Goal: Transaction & Acquisition: Download file/media

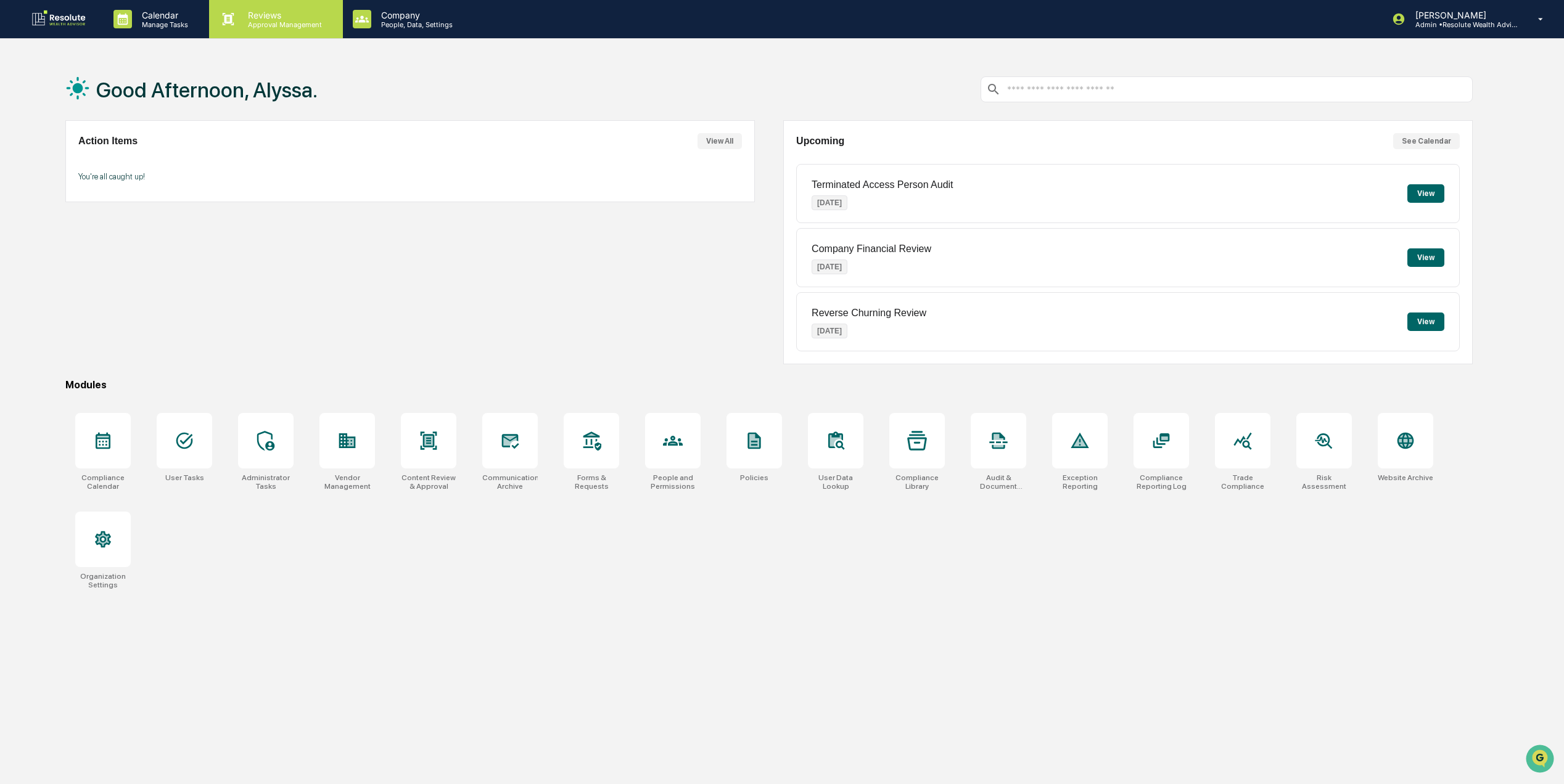
click at [245, 14] on p "Reviews" at bounding box center [283, 15] width 90 height 11
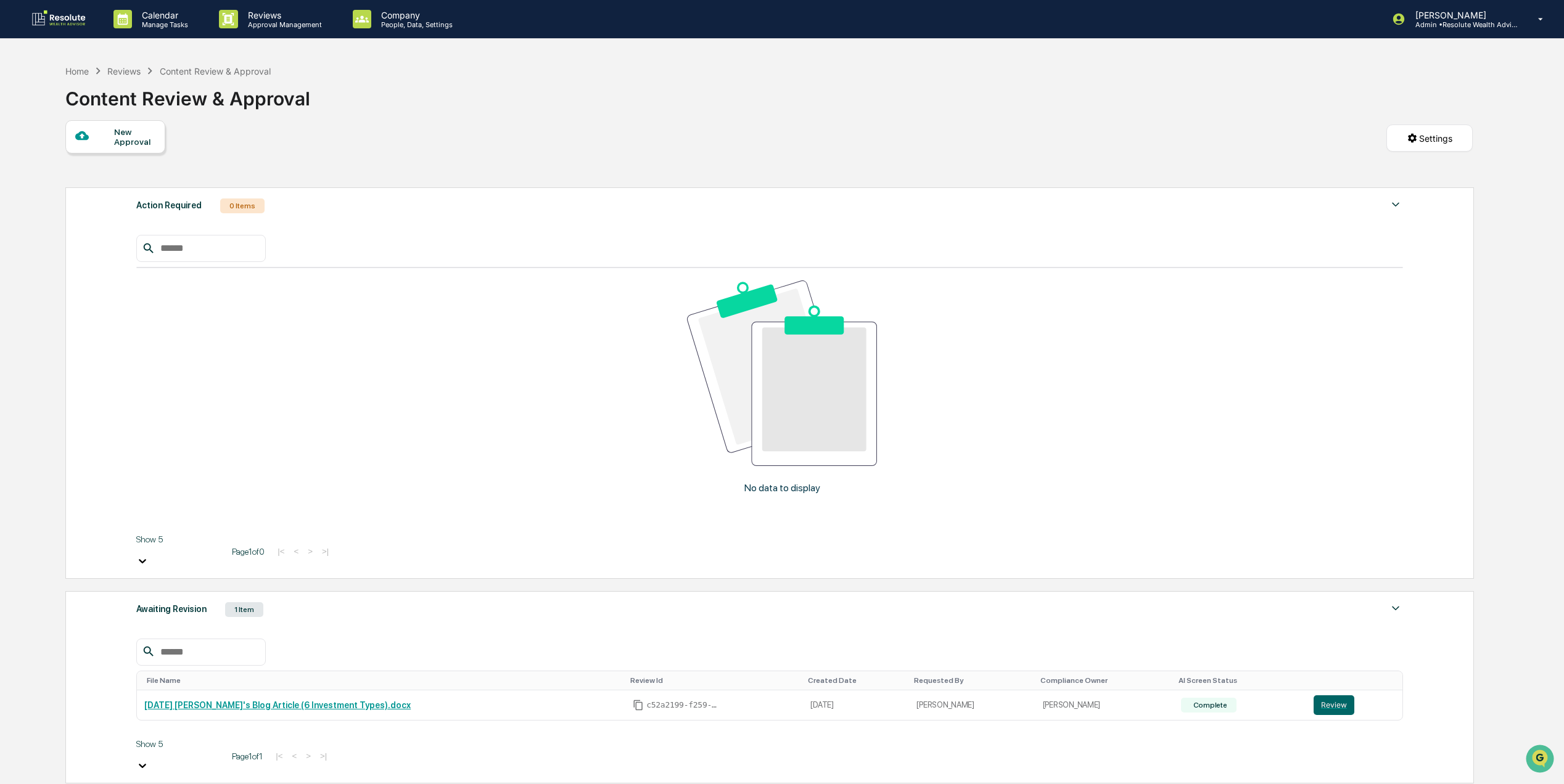
click at [280, 601] on div "Awaiting Revision 1 Item" at bounding box center [769, 610] width 1266 height 18
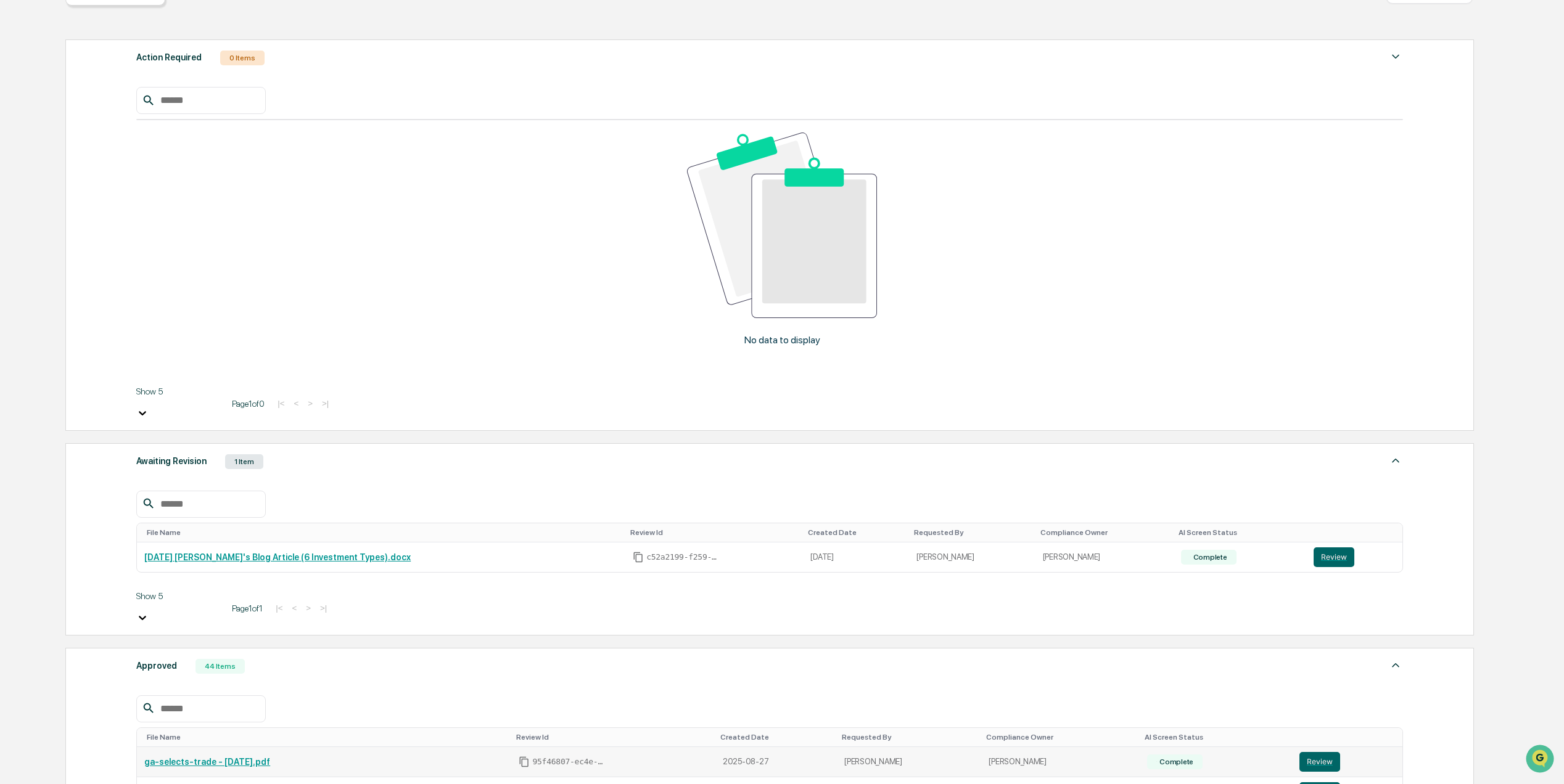
scroll to position [163, 0]
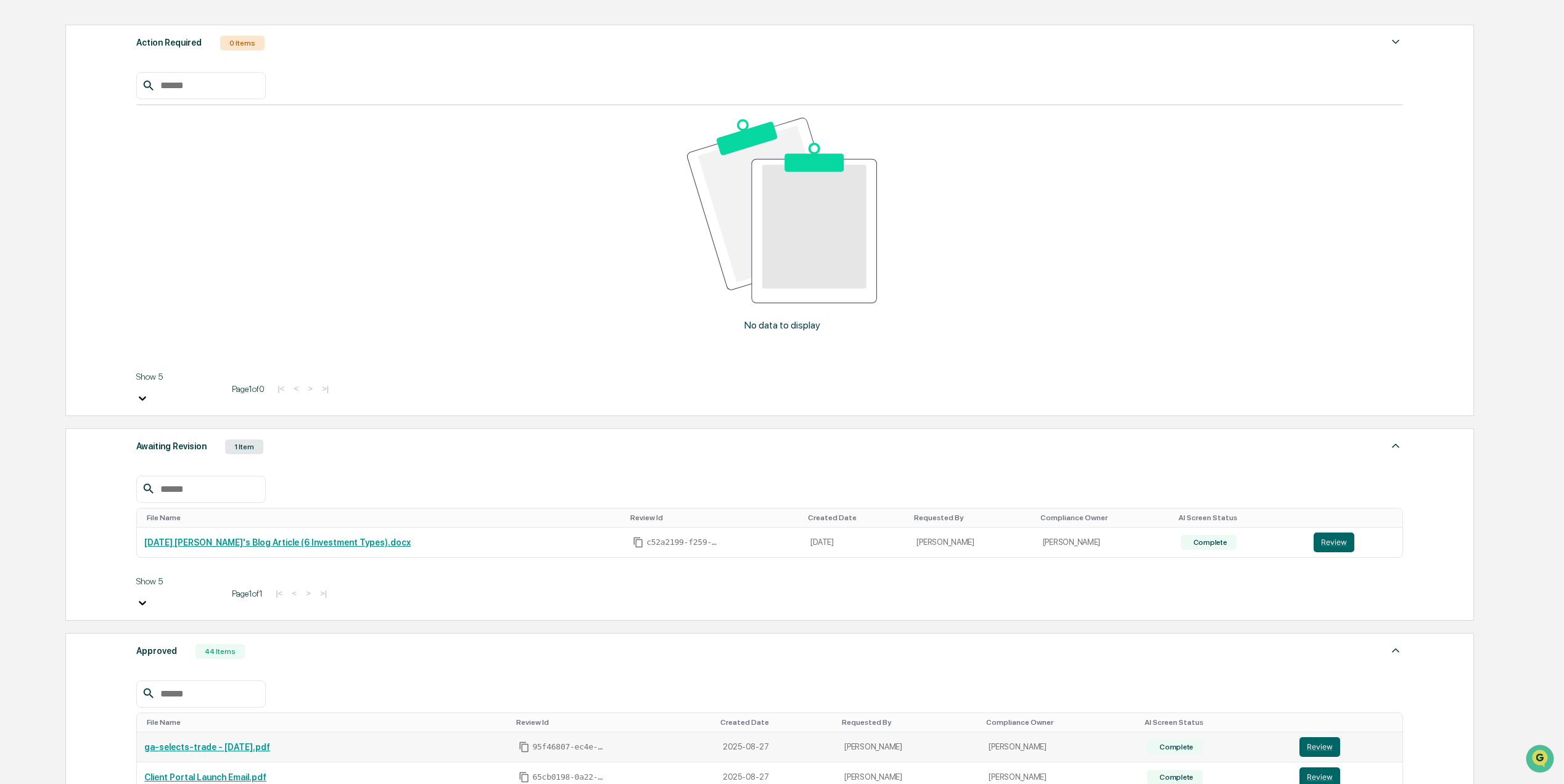
click at [250, 742] on link "ga-selects-trade - [DATE].pdf" at bounding box center [207, 747] width 126 height 10
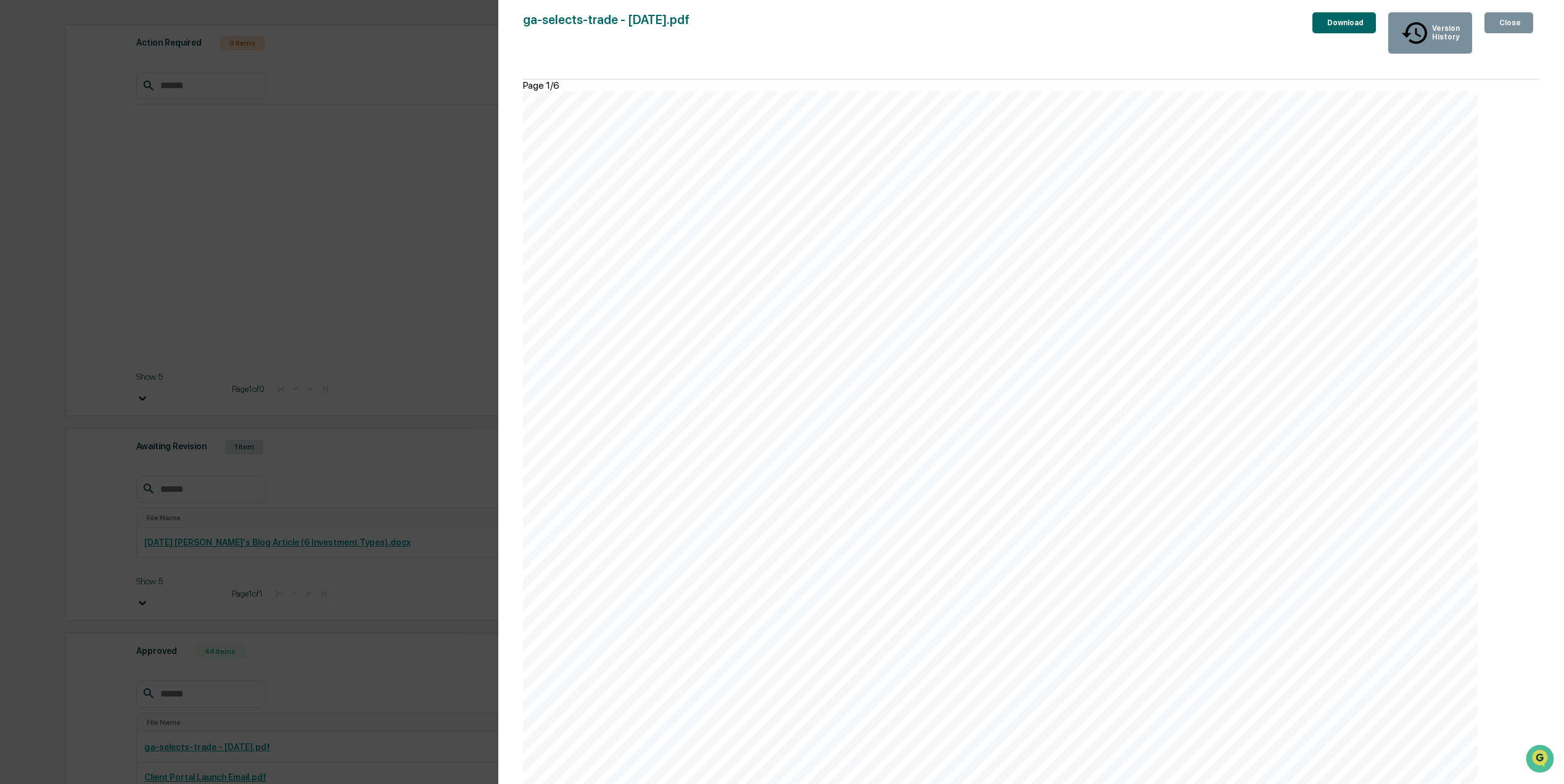
scroll to position [6982, 0]
click at [1304, 8] on div "Version History [DATE] 08:03 PM [PERSON_NAME] [DATE] 11:00 PM [PERSON_NAME] ga-…" at bounding box center [1031, 404] width 1065 height 809
click at [1325, 23] on div "Download" at bounding box center [1343, 23] width 38 height 9
click at [1345, 23] on div "Download" at bounding box center [1343, 23] width 38 height 9
click at [1429, 24] on div "Version History" at bounding box center [1444, 33] width 31 height 18
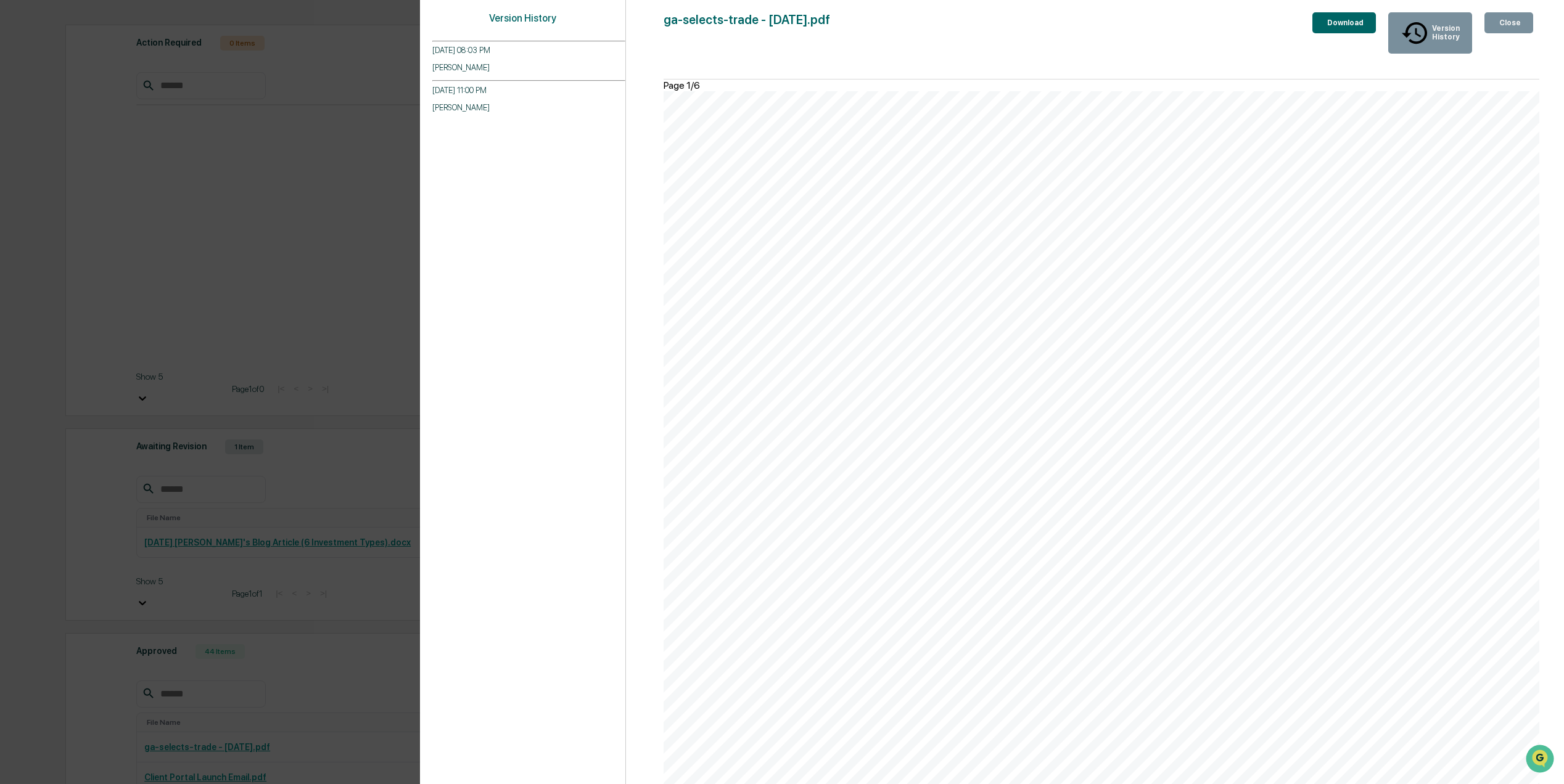
click at [1329, 16] on button "Download" at bounding box center [1344, 23] width 63 height 21
click at [1017, 42] on div "ga-selects-trade - [DATE].pdf Close Version History Download Page 1/6 Equity ma…" at bounding box center [1101, 405] width 876 height 784
click at [1326, 21] on div "Download" at bounding box center [1343, 23] width 38 height 9
click at [1497, 23] on icon "button" at bounding box center [1497, 23] width 0 height 0
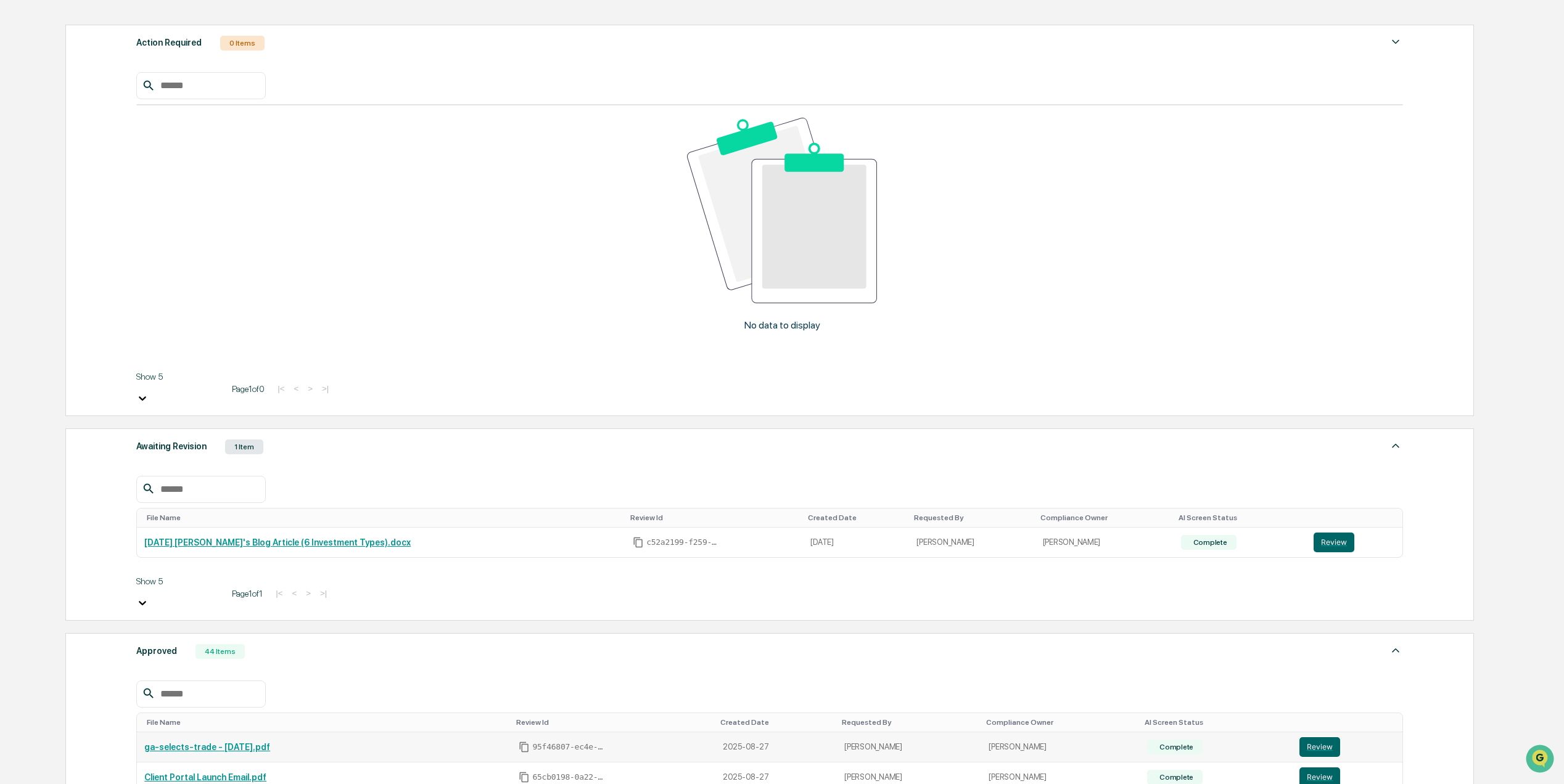
click at [246, 742] on link "ga-selects-trade - [DATE].pdf" at bounding box center [207, 747] width 126 height 10
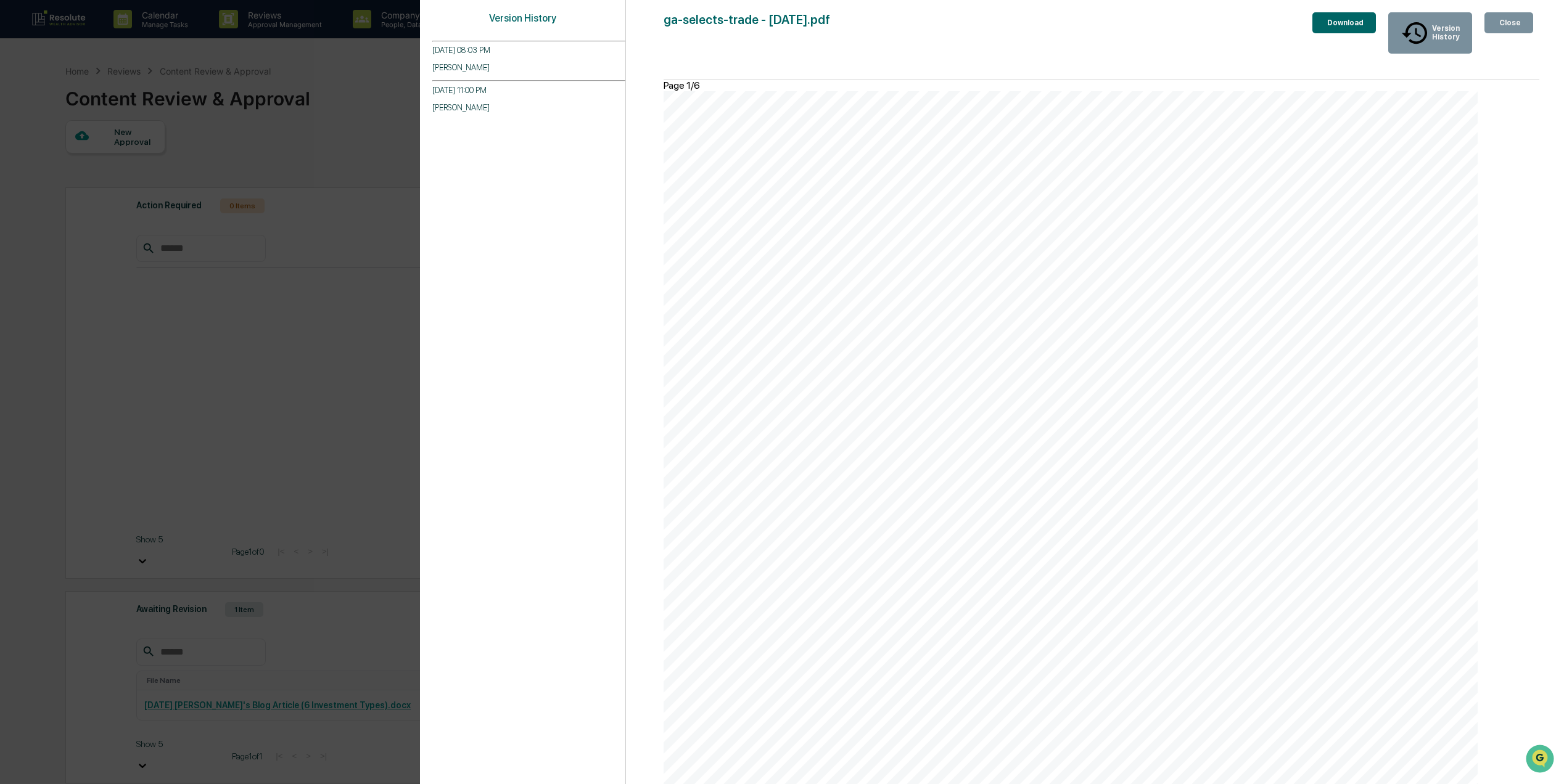
click at [1503, 26] on div "Close" at bounding box center [1509, 23] width 24 height 9
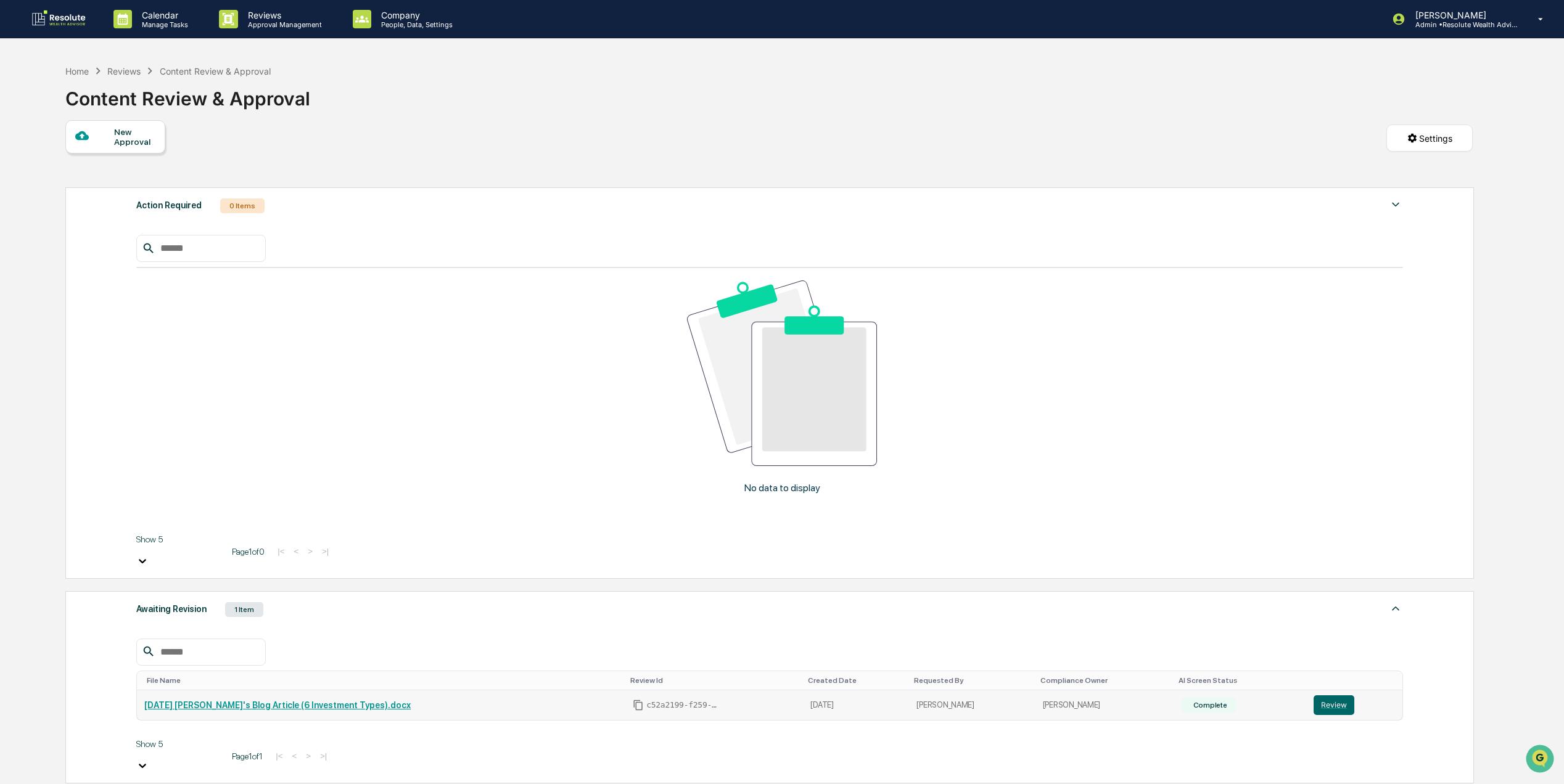
click at [334, 700] on link "[DATE] [PERSON_NAME]'s Blog Article (6 Investment Types).docx" at bounding box center [277, 705] width 266 height 10
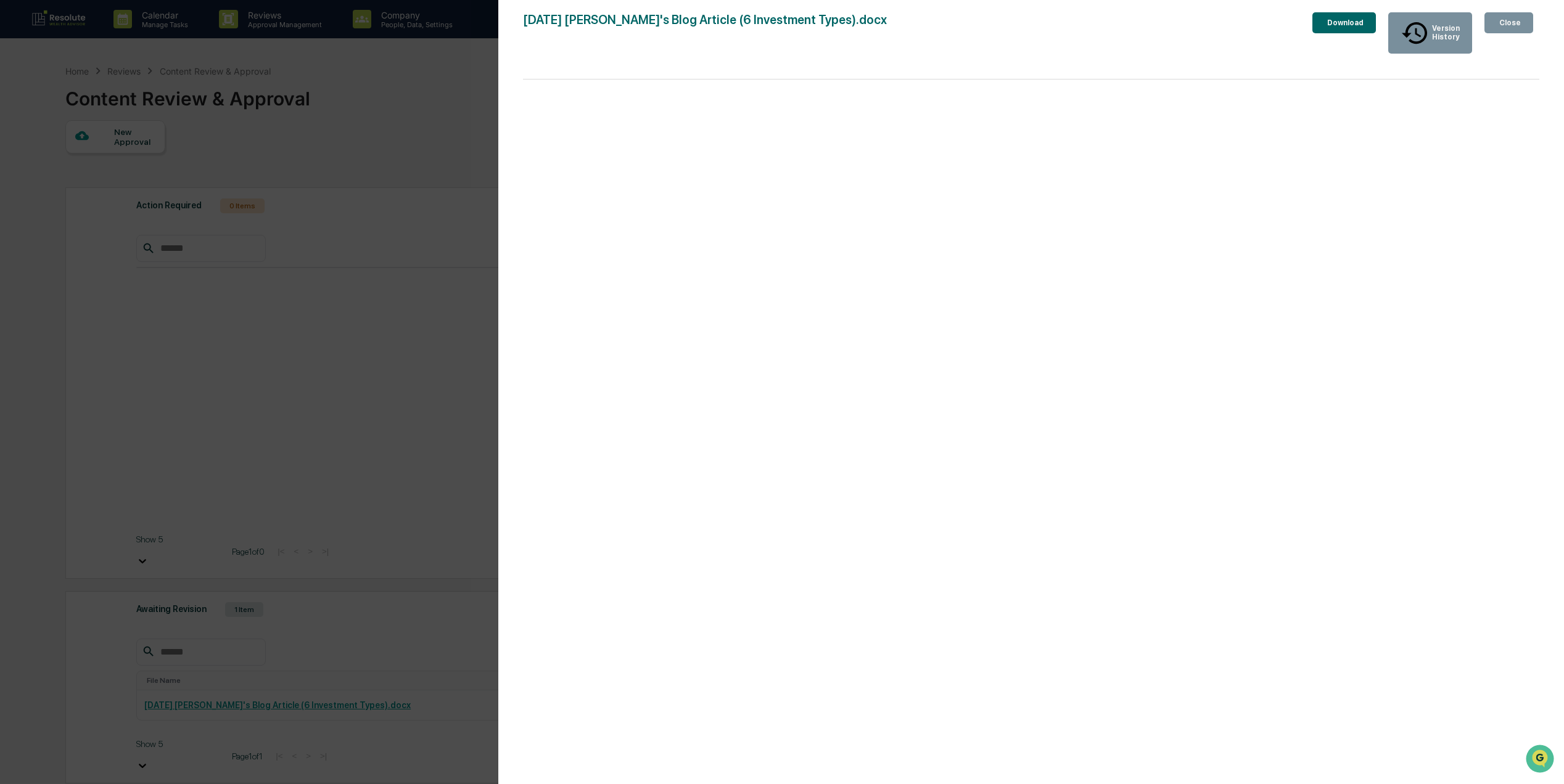
click at [1508, 23] on div "Close" at bounding box center [1509, 23] width 24 height 9
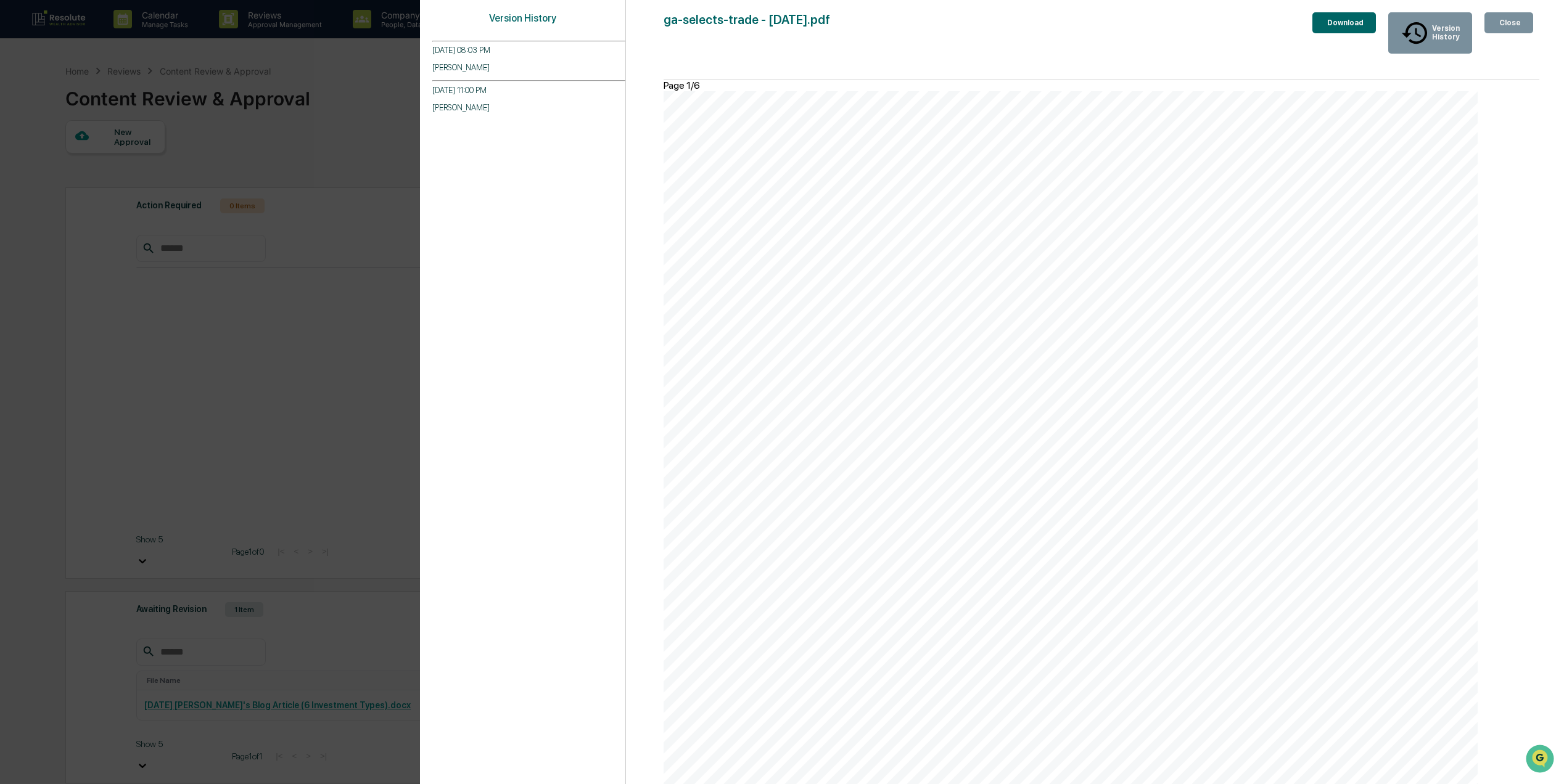
click at [1498, 24] on icon "button" at bounding box center [1504, 30] width 13 height 13
